Goal: Task Accomplishment & Management: Complete application form

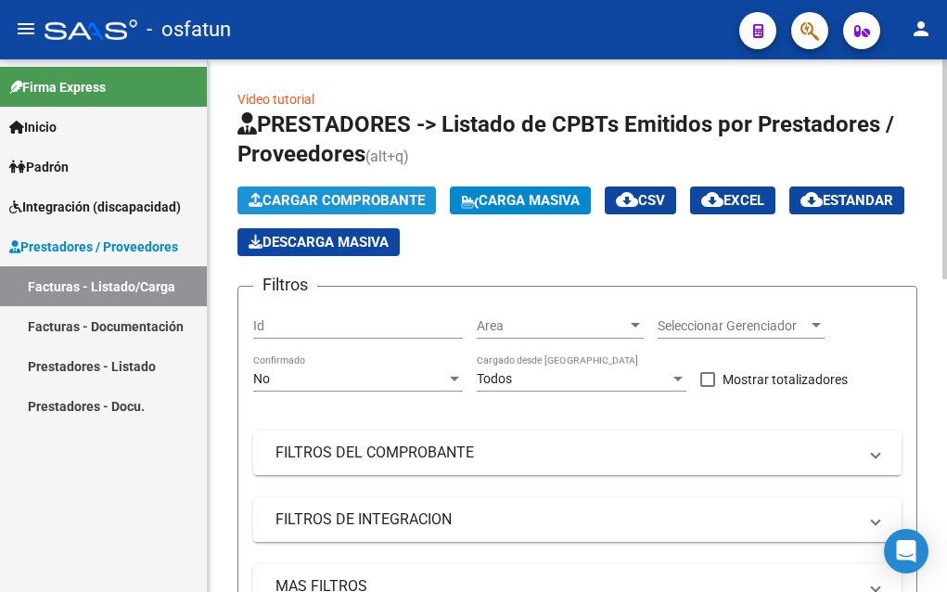
click at [372, 191] on button "Cargar Comprobante" at bounding box center [336, 200] width 198 height 28
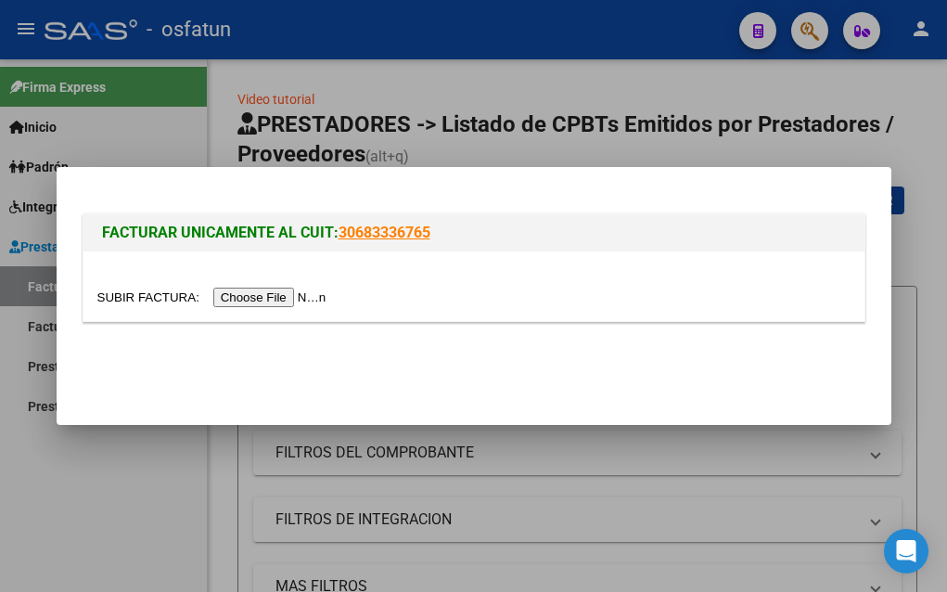
click at [254, 300] on input "file" at bounding box center [214, 296] width 235 height 19
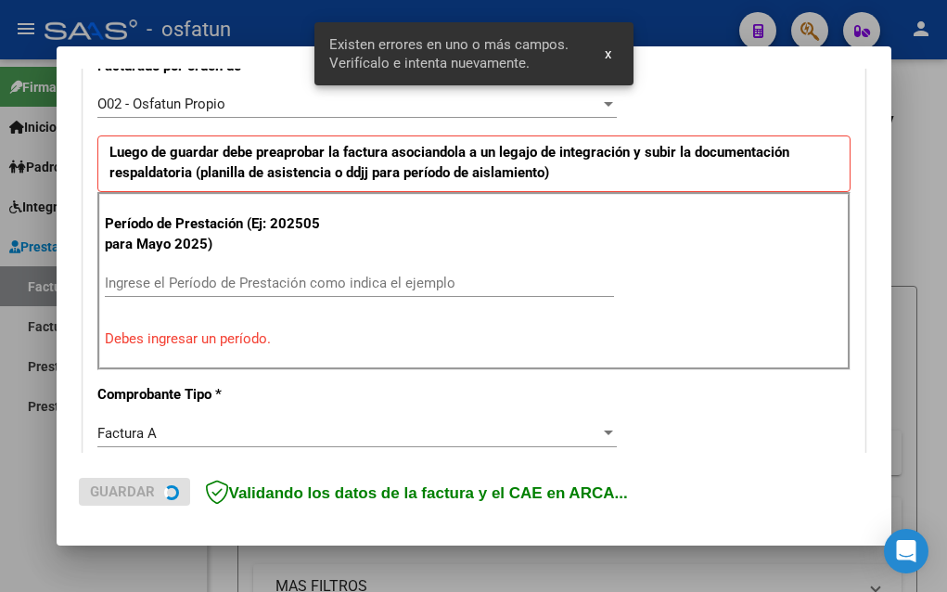
scroll to position [547, 0]
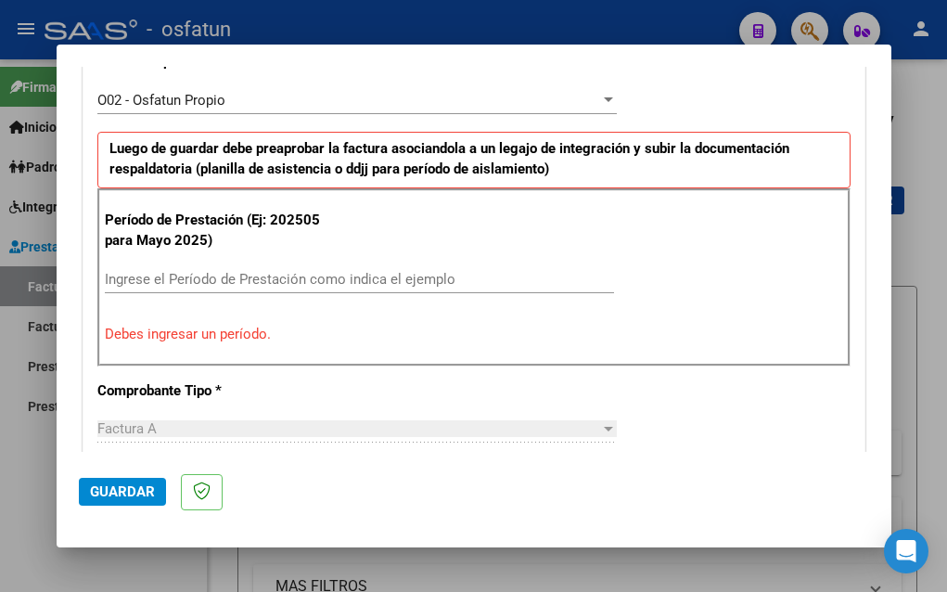
click at [126, 280] on input "Ingrese el Período de Prestación como indica el ejemplo" at bounding box center [359, 279] width 509 height 17
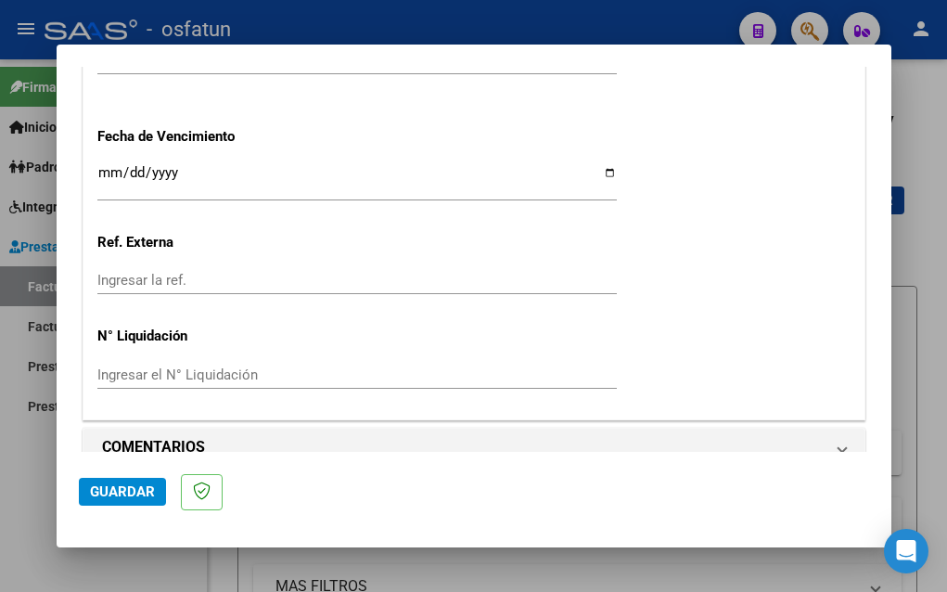
scroll to position [1503, 0]
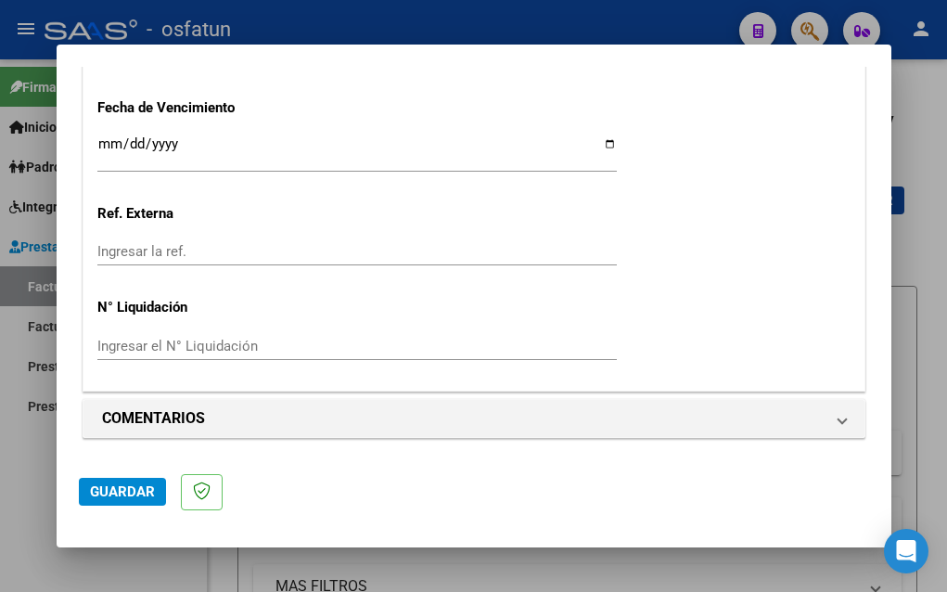
type input "202508"
click at [110, 497] on span "Guardar" at bounding box center [122, 491] width 65 height 17
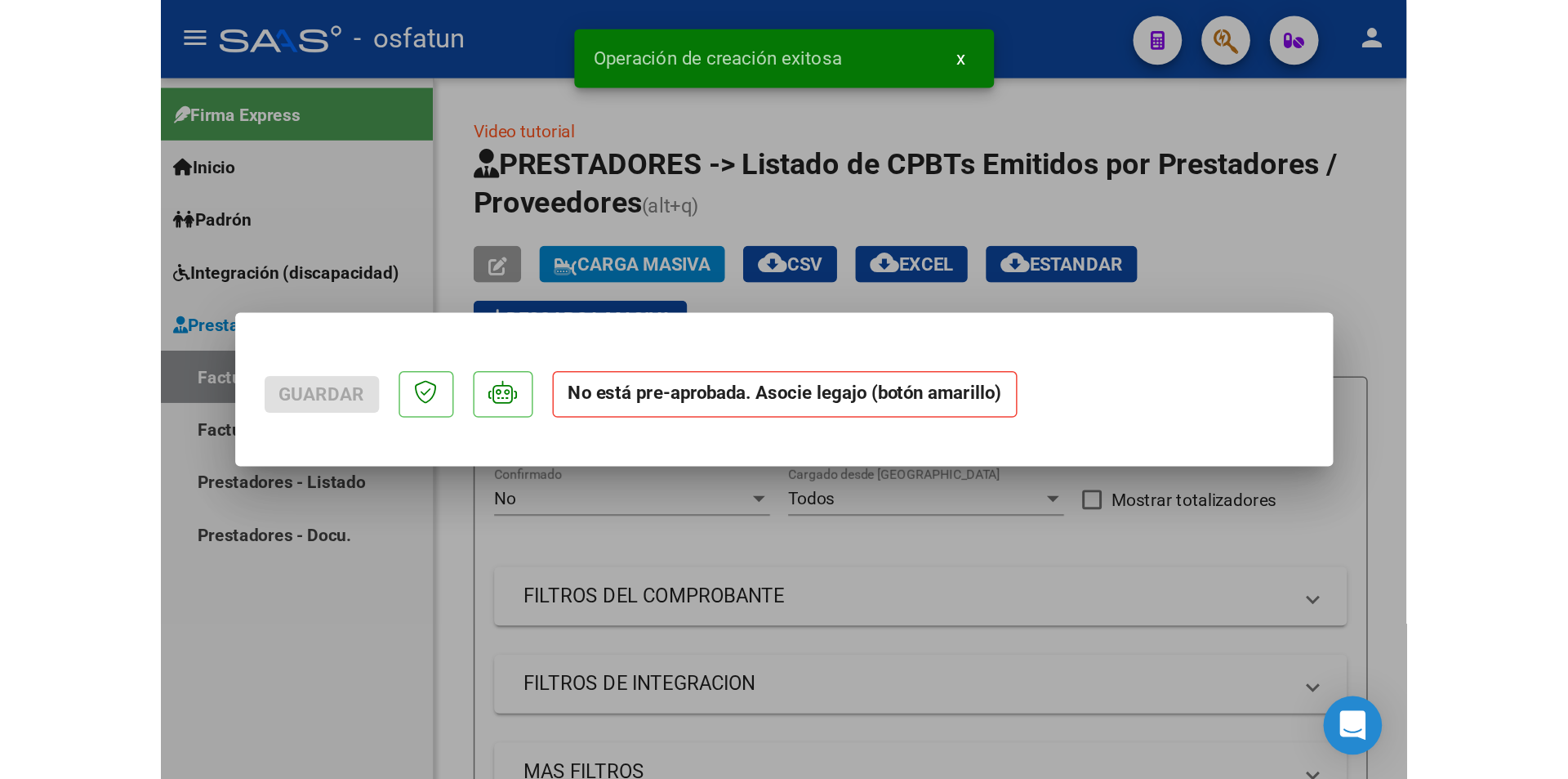
scroll to position [0, 0]
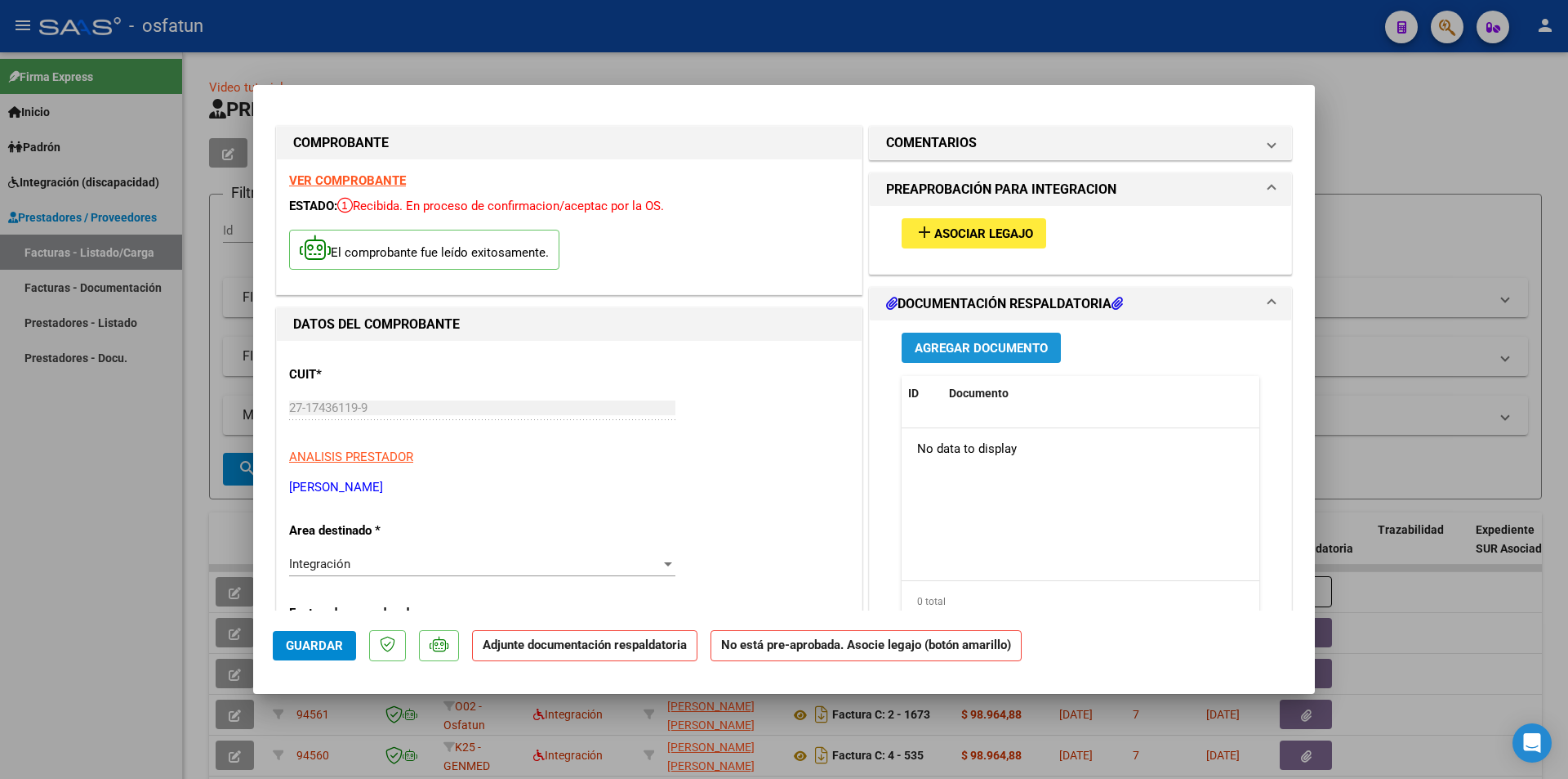
click at [833, 345] on span "Agregar Documento" at bounding box center [980, 348] width 133 height 15
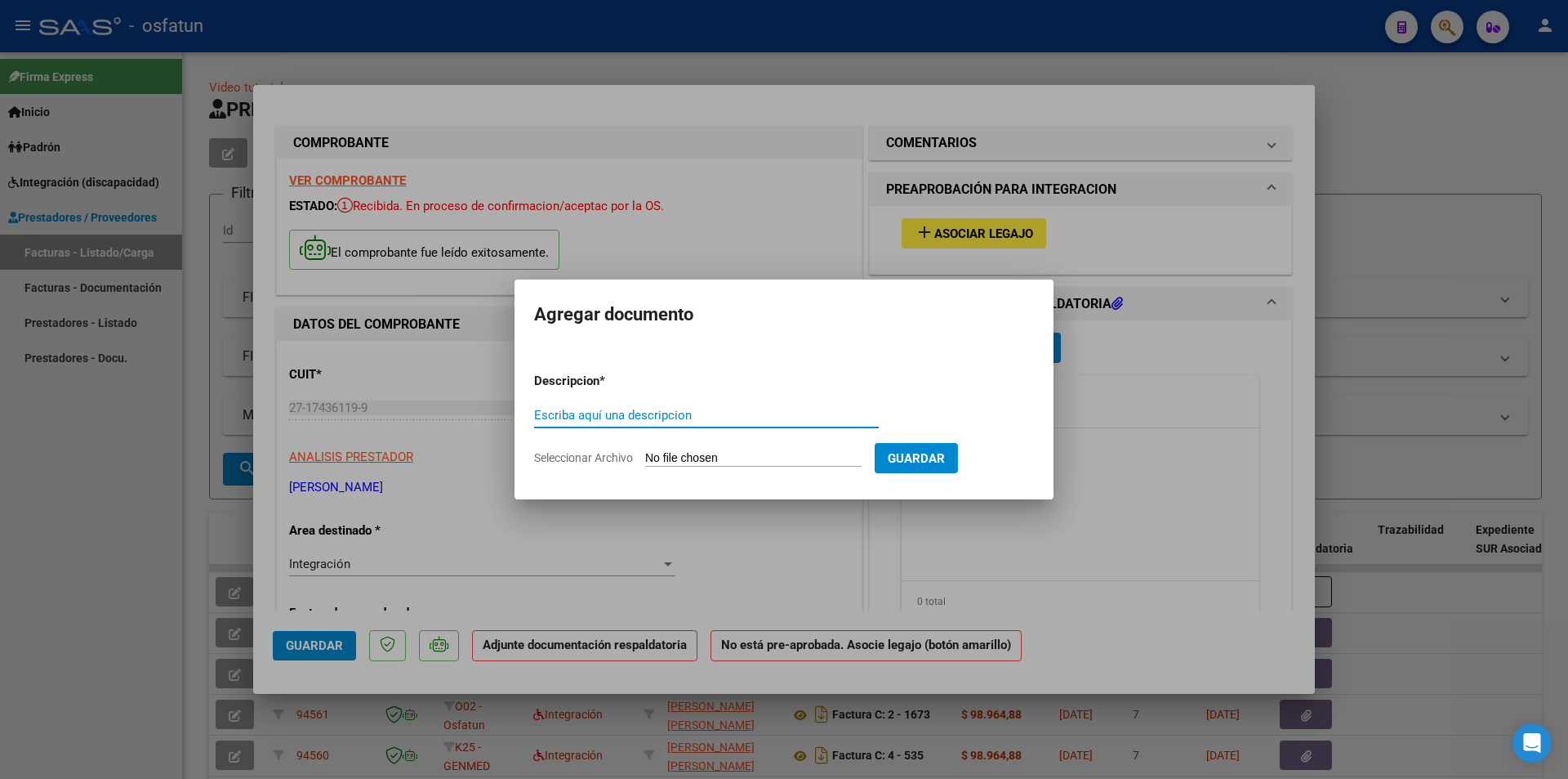
click at [745, 455] on input "Seleccionar Archivo" at bounding box center [754, 459] width 217 height 16
type input "C:\fakepath\[PERSON_NAME] JB [DATE].pdf"
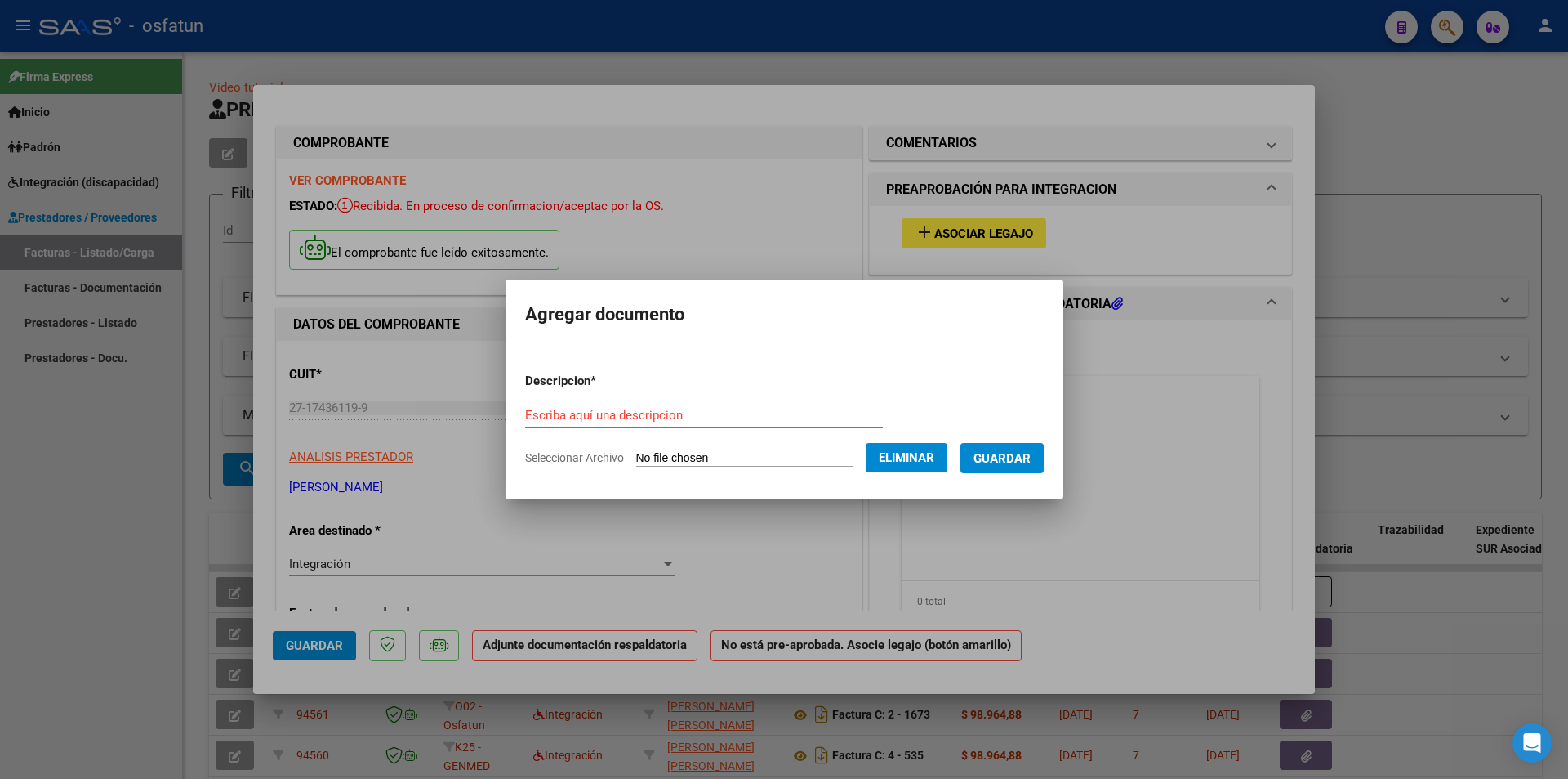
click at [570, 410] on input "Escriba aquí una descripcion" at bounding box center [704, 415] width 358 height 15
click at [590, 410] on input "Asistencia 08" at bounding box center [704, 415] width 358 height 15
type input "Asistencia 08 25"
click at [833, 456] on span "Guardar" at bounding box center [1002, 458] width 57 height 15
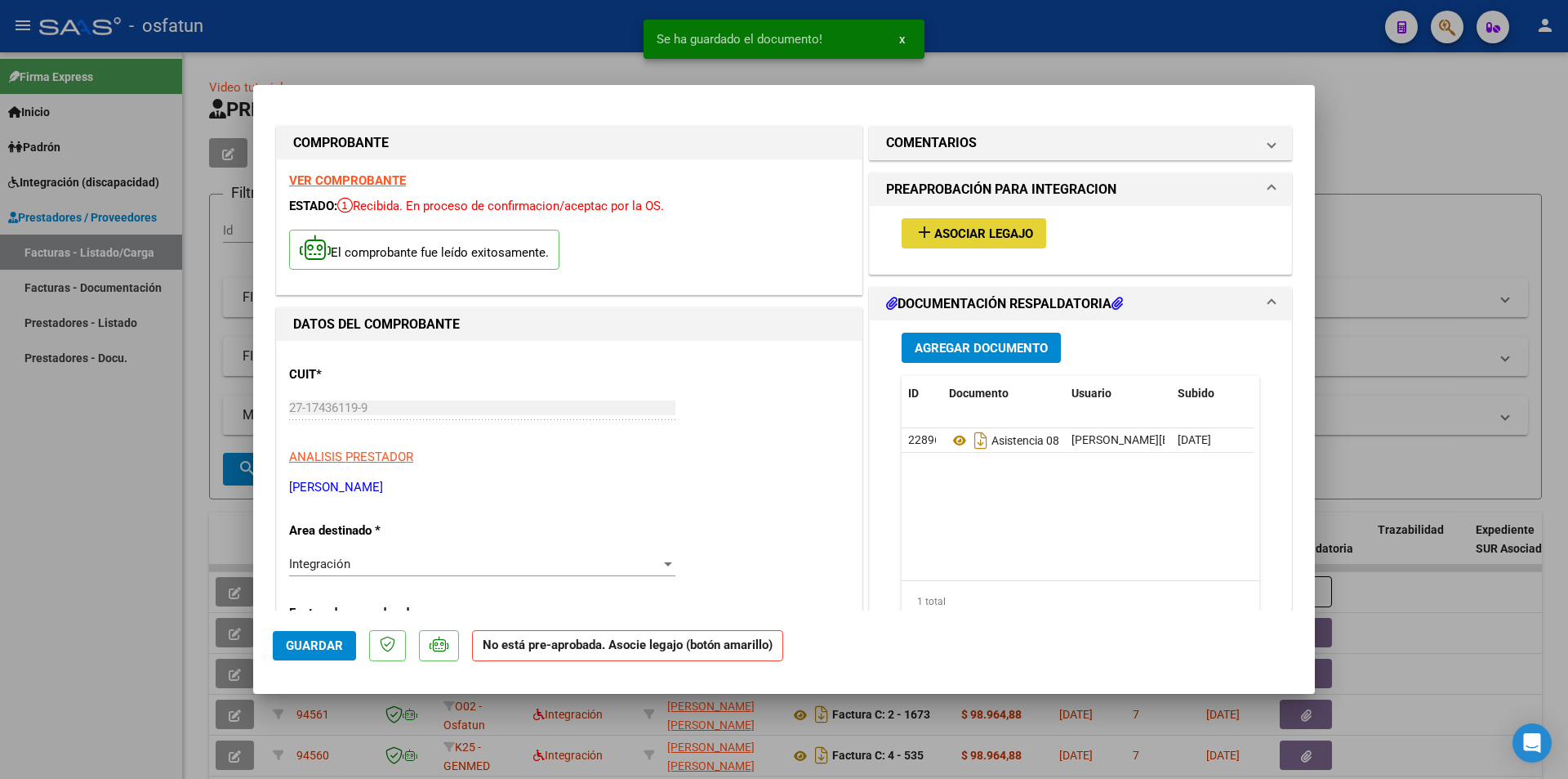
click at [833, 239] on span "Asociar Legajo" at bounding box center [984, 234] width 99 height 15
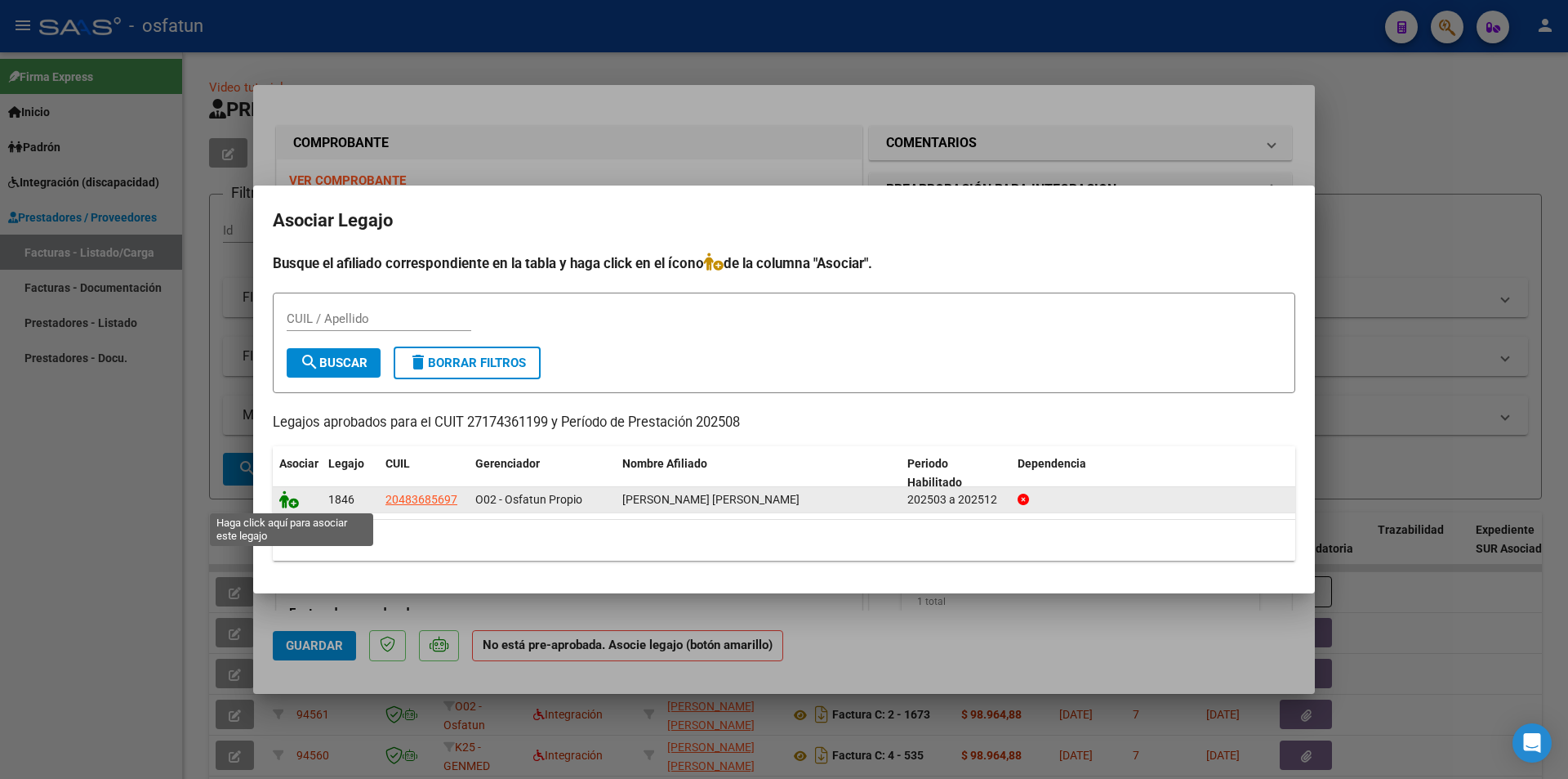
click at [292, 501] on icon at bounding box center [289, 499] width 19 height 18
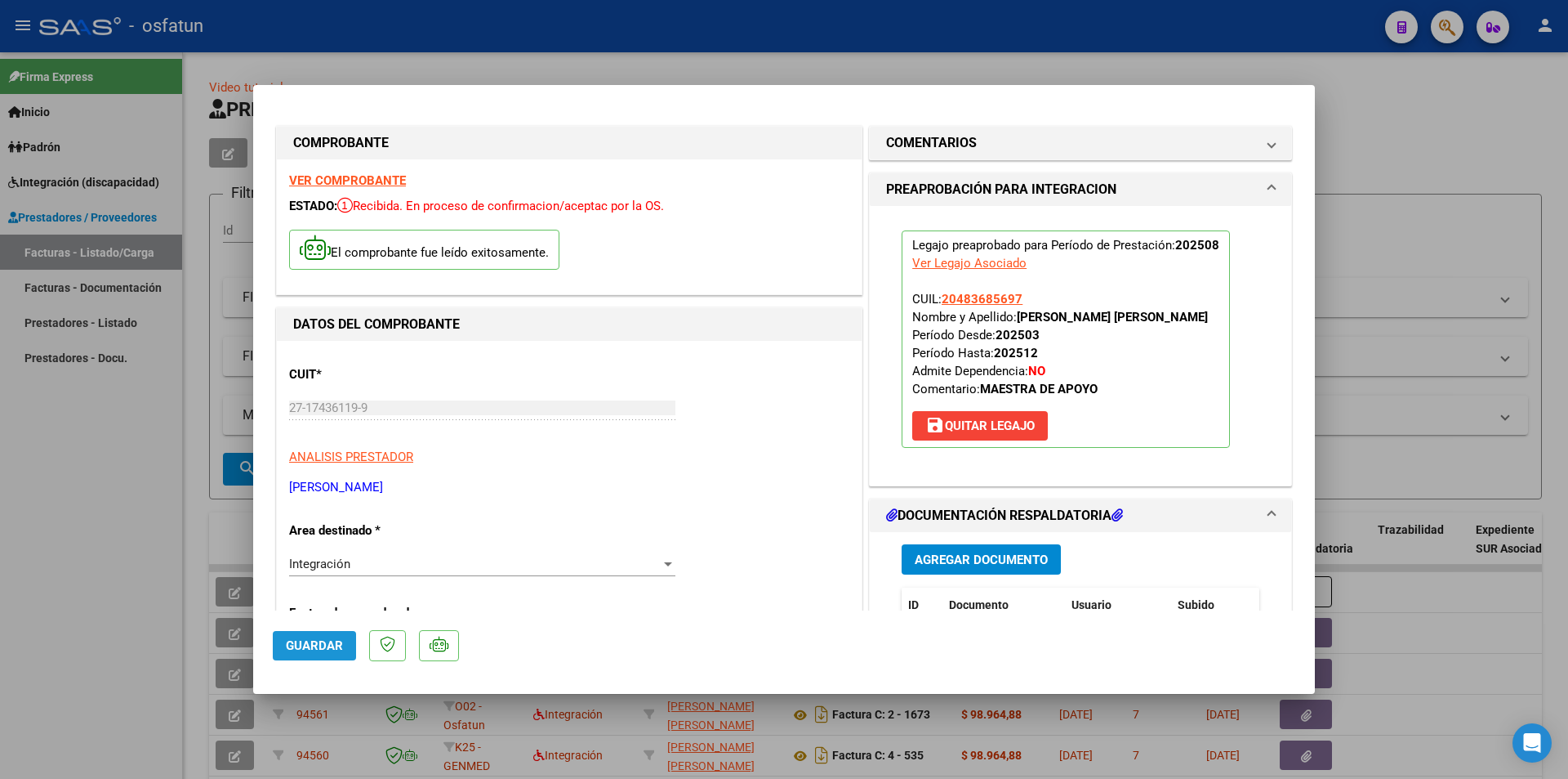
click at [322, 521] on span "Guardar" at bounding box center [314, 645] width 57 height 15
click at [104, 521] on div at bounding box center [784, 390] width 1568 height 779
type input "$ 0,00"
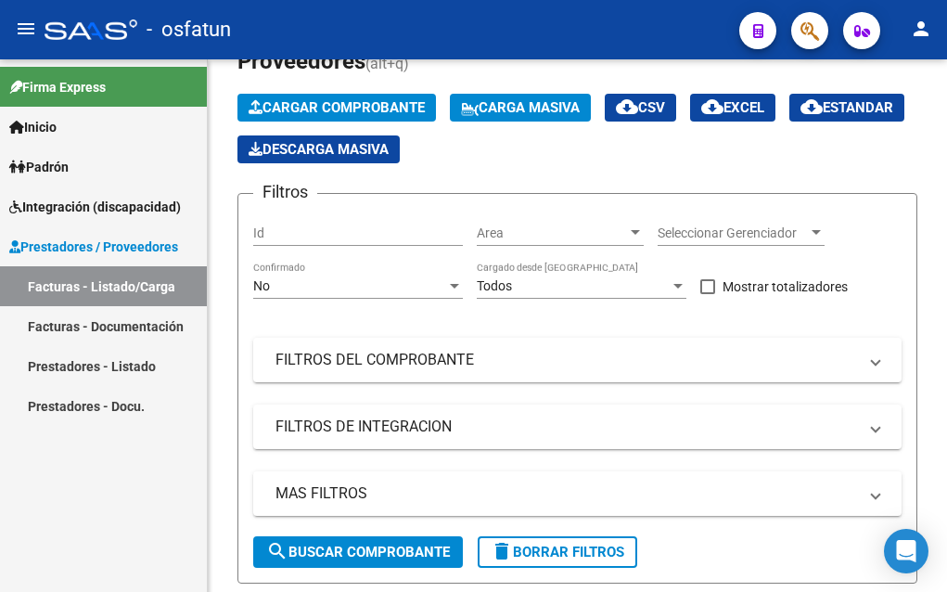
scroll to position [122, 0]
